Goal: Task Accomplishment & Management: Use online tool/utility

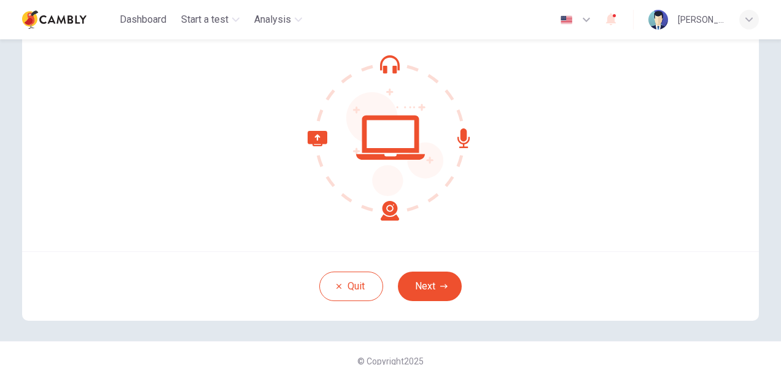
scroll to position [108, 0]
click at [413, 282] on button "Next" at bounding box center [430, 285] width 64 height 29
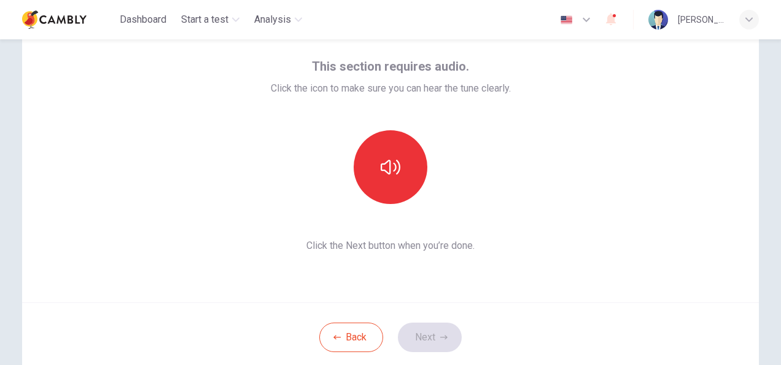
scroll to position [85, 0]
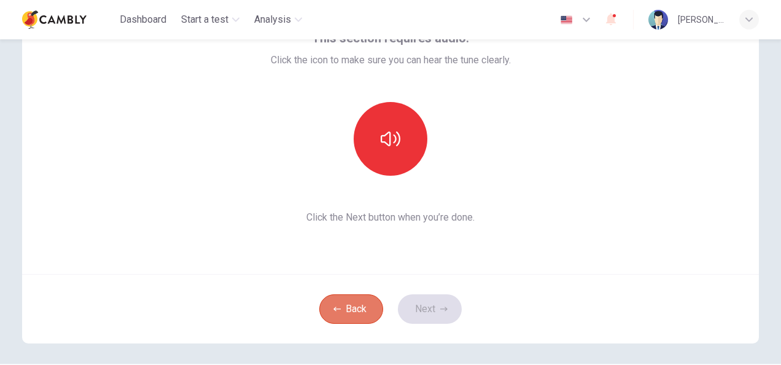
click at [340, 313] on button "Back" at bounding box center [351, 308] width 64 height 29
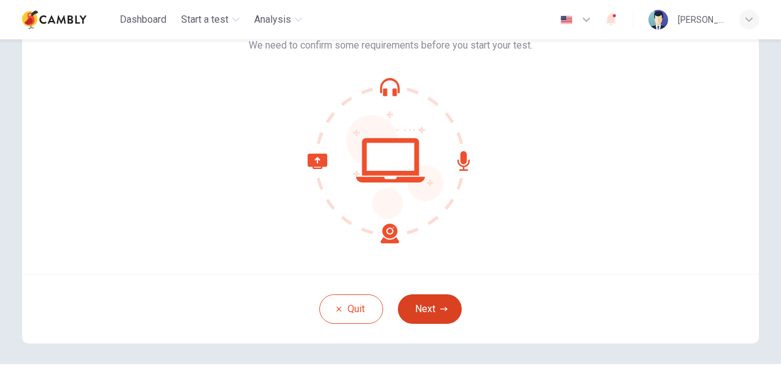
click at [423, 308] on button "Next" at bounding box center [430, 308] width 64 height 29
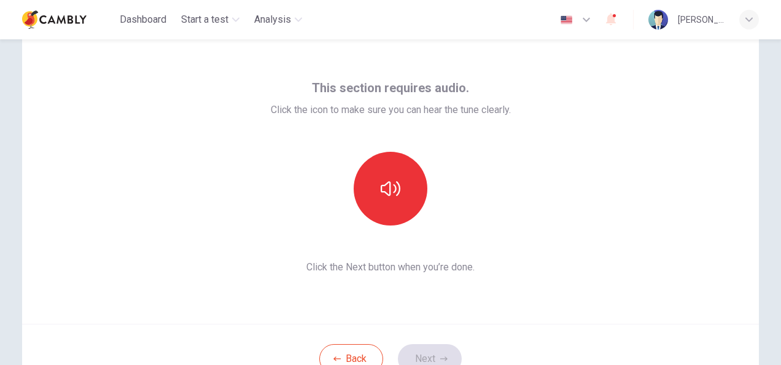
scroll to position [34, 0]
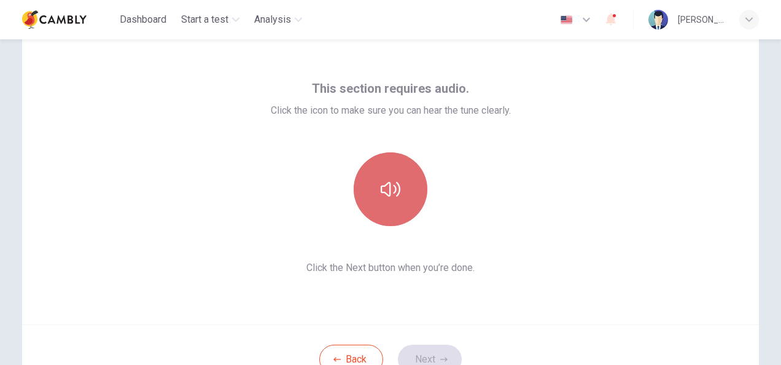
click at [394, 200] on button "button" at bounding box center [391, 189] width 74 height 74
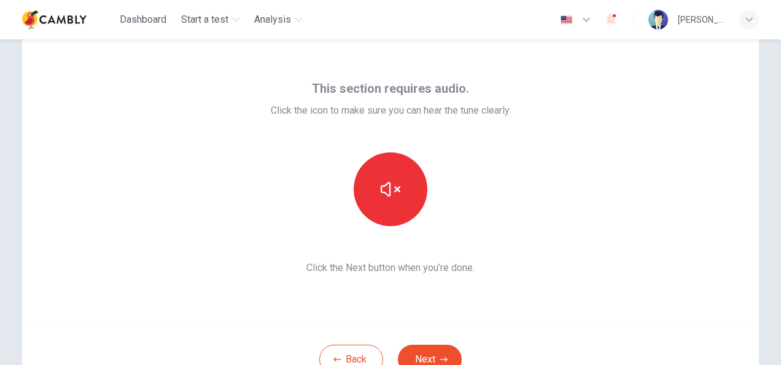
scroll to position [73, 0]
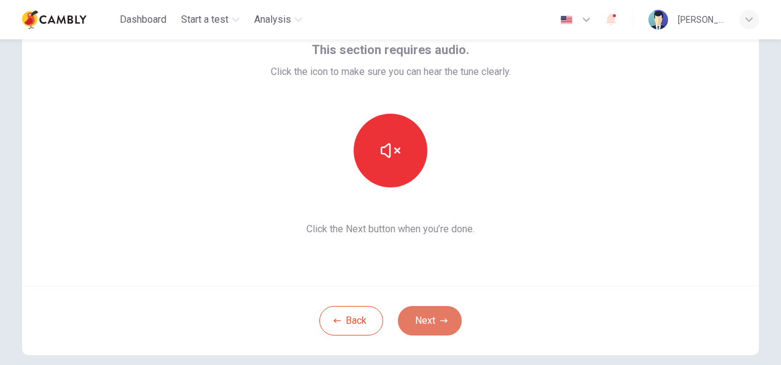
click at [426, 318] on button "Next" at bounding box center [430, 320] width 64 height 29
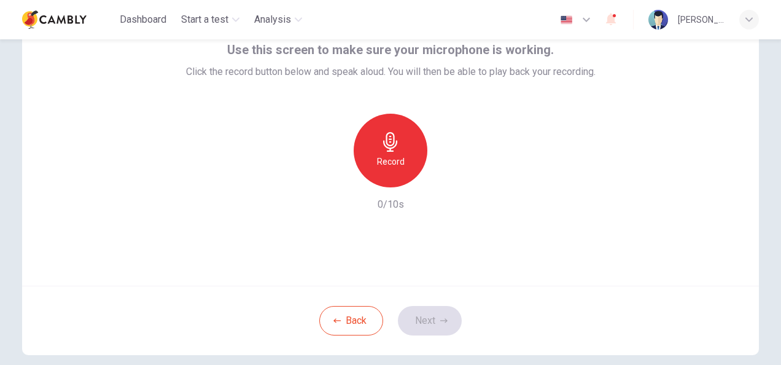
click at [395, 165] on h6 "Record" at bounding box center [391, 161] width 28 height 15
click at [424, 319] on button "Next" at bounding box center [430, 320] width 64 height 29
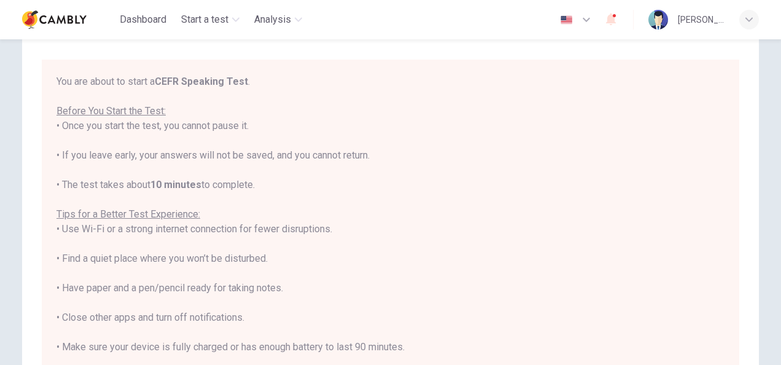
scroll to position [14, 0]
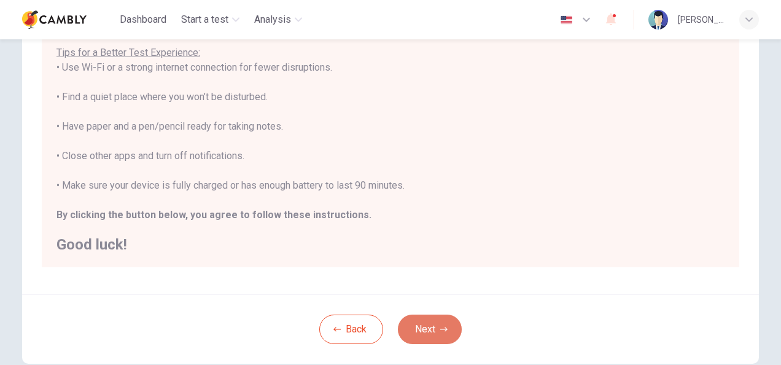
click at [440, 331] on icon "button" at bounding box center [443, 329] width 7 height 7
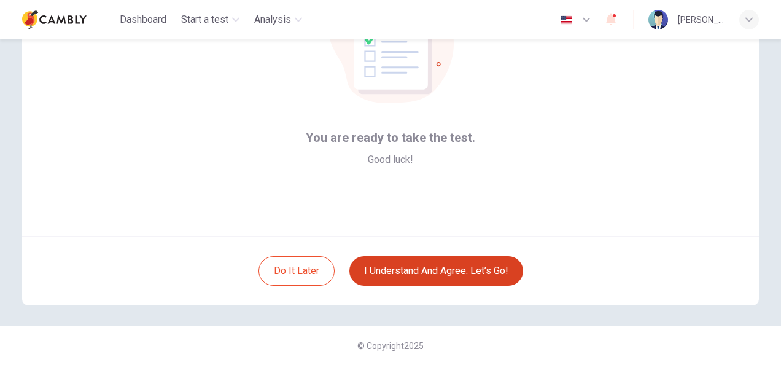
scroll to position [84, 0]
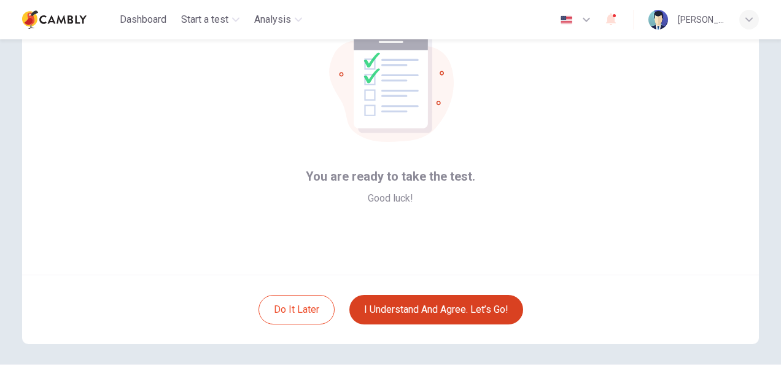
click at [409, 306] on button "I understand and agree. Let’s go!" at bounding box center [437, 309] width 174 height 29
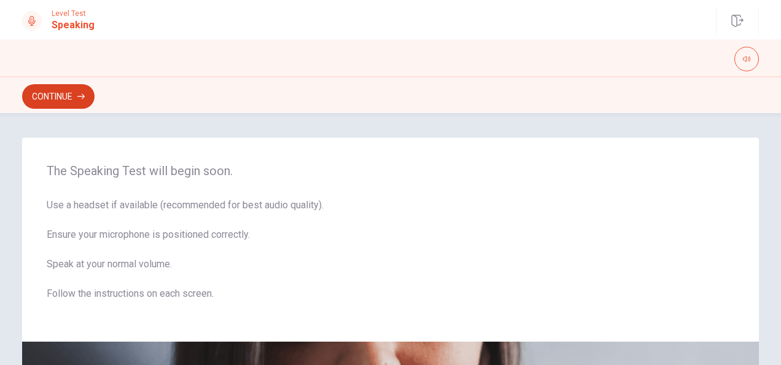
click at [42, 95] on button "Continue" at bounding box center [58, 96] width 72 height 25
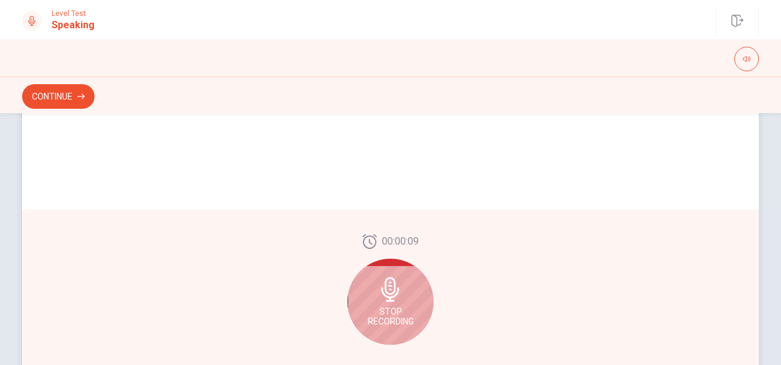
scroll to position [329, 0]
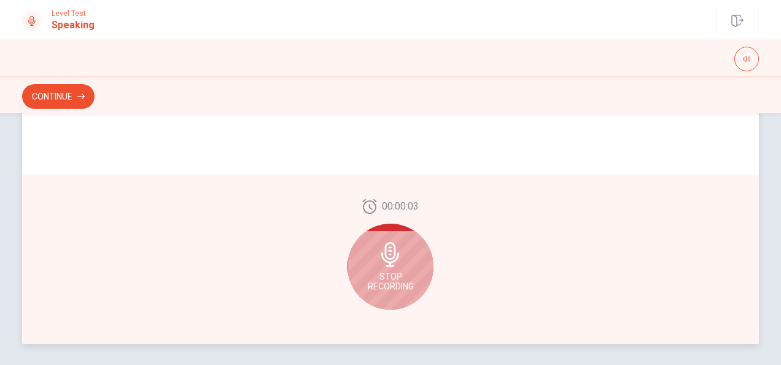
click at [414, 281] on div "Stop Recording" at bounding box center [391, 267] width 86 height 86
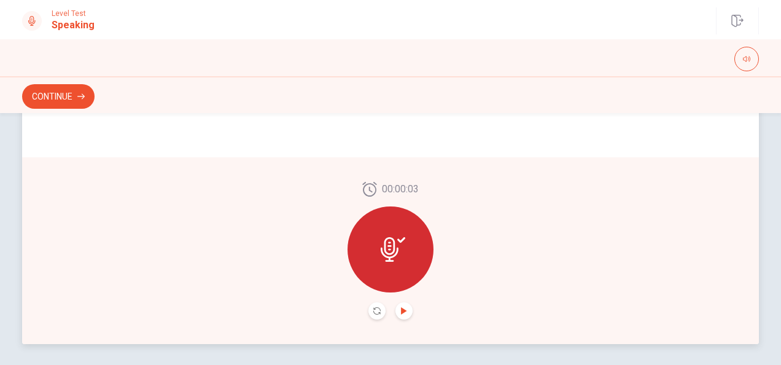
click at [401, 310] on icon "Play Audio" at bounding box center [404, 310] width 6 height 7
click at [400, 307] on icon "Pause Audio" at bounding box center [403, 310] width 7 height 7
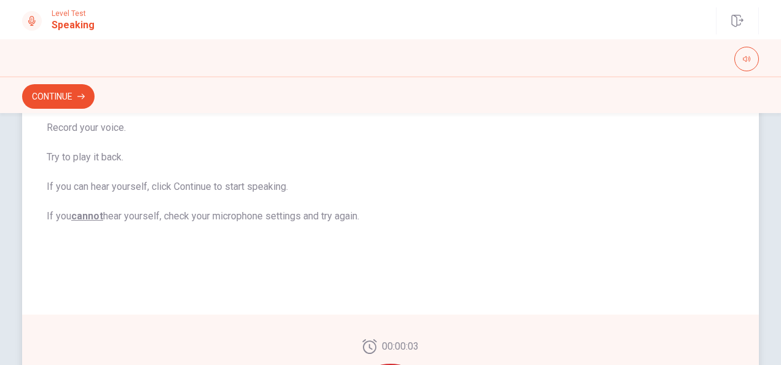
scroll to position [171, 0]
click at [58, 91] on button "Continue" at bounding box center [58, 96] width 72 height 25
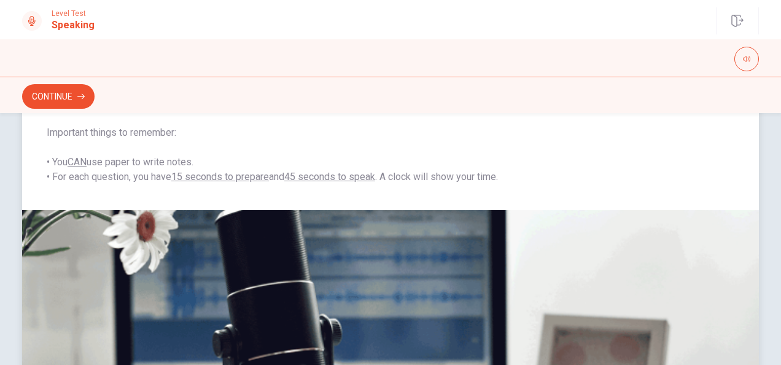
scroll to position [112, 0]
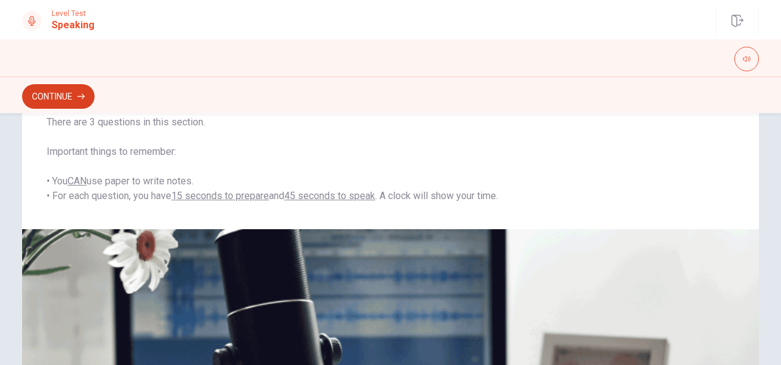
click at [64, 95] on button "Continue" at bounding box center [58, 96] width 72 height 25
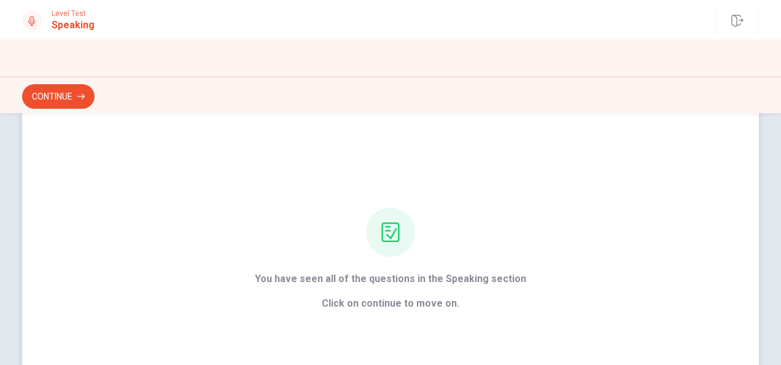
scroll to position [0, 0]
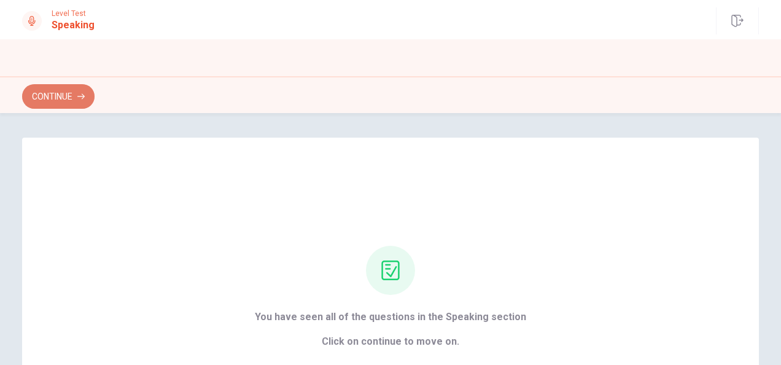
click at [64, 97] on button "Continue" at bounding box center [58, 96] width 72 height 25
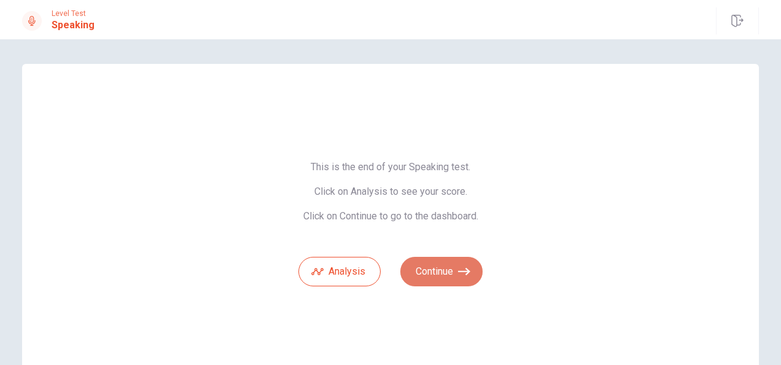
click at [439, 273] on button "Continue" at bounding box center [441, 271] width 82 height 29
